Goal: Transaction & Acquisition: Subscribe to service/newsletter

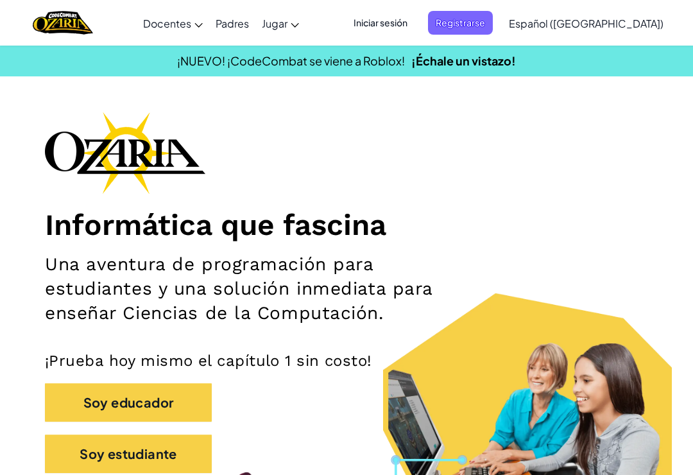
click at [493, 28] on span "Registrarse" at bounding box center [460, 23] width 65 height 24
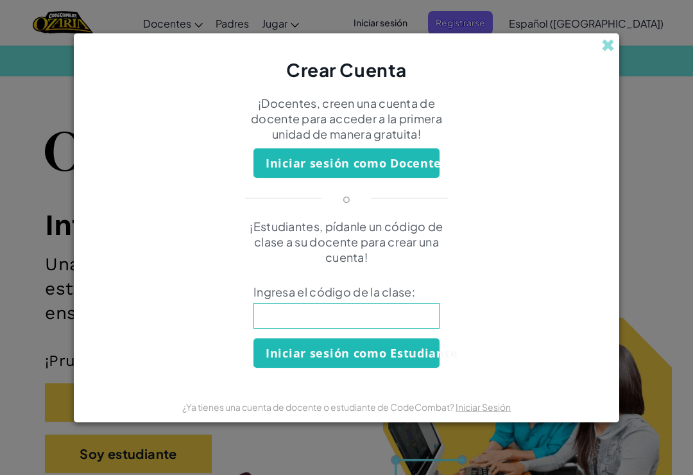
click at [606, 49] on span at bounding box center [607, 44] width 13 height 13
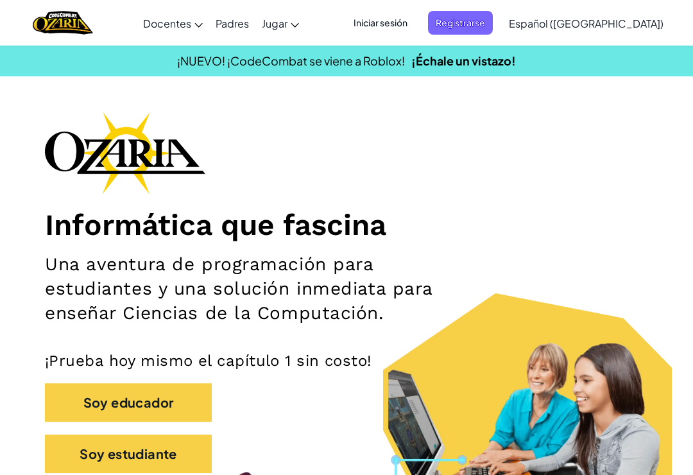
click at [415, 21] on span "Iniciar sesión" at bounding box center [380, 23] width 69 height 24
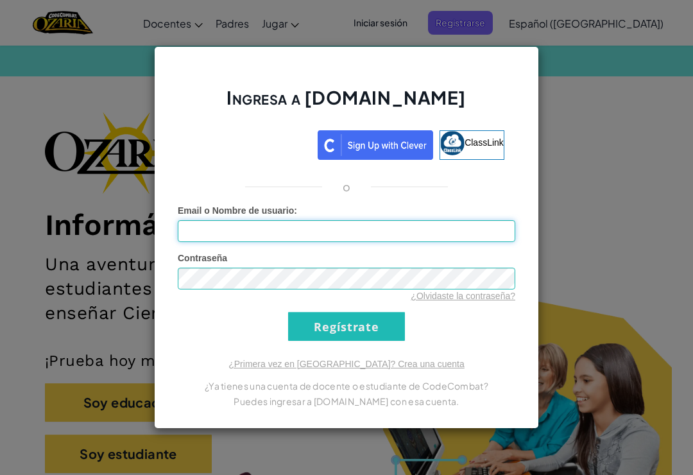
click at [324, 224] on input "Email o Nombre de usuario :" at bounding box center [346, 231] width 337 height 22
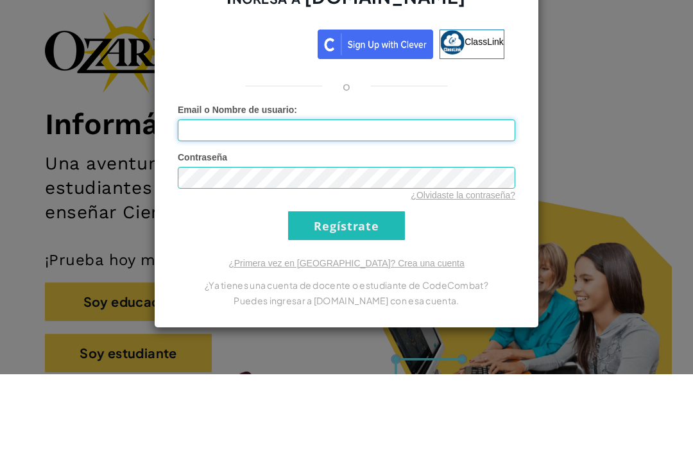
type input "[PERSON_NAME]"
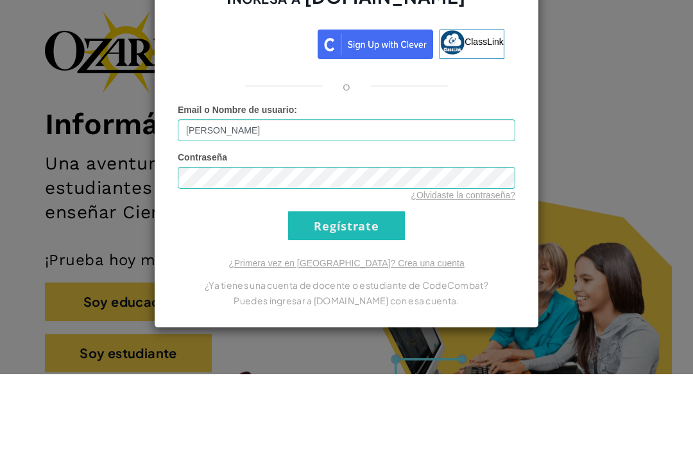
click at [346, 312] on input "Regístrate" at bounding box center [346, 326] width 117 height 29
